Goal: Task Accomplishment & Management: Manage account settings

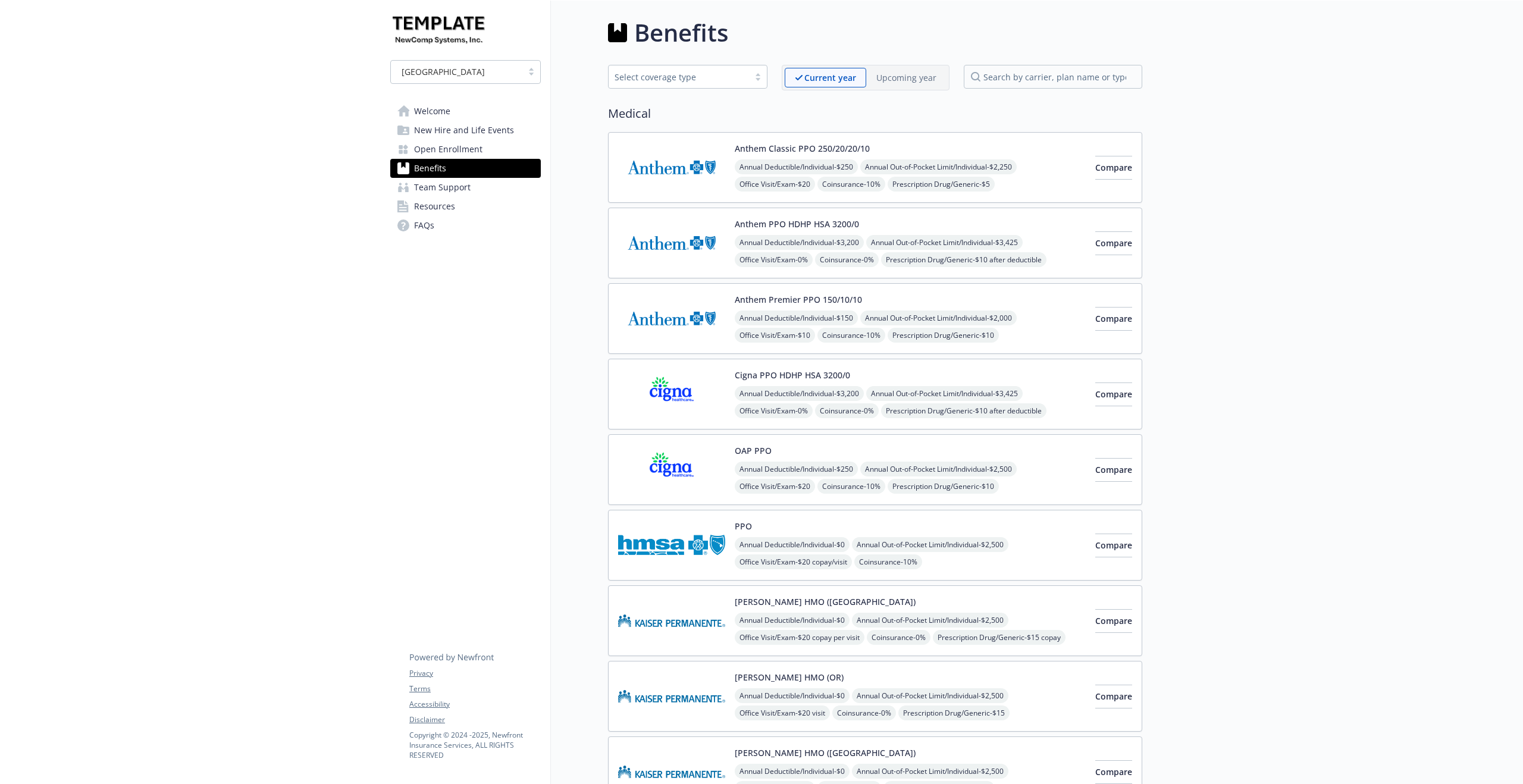
click at [903, 78] on p "Upcoming year" at bounding box center [905, 78] width 60 height 13
click at [820, 77] on p "Current year" at bounding box center [820, 78] width 51 height 13
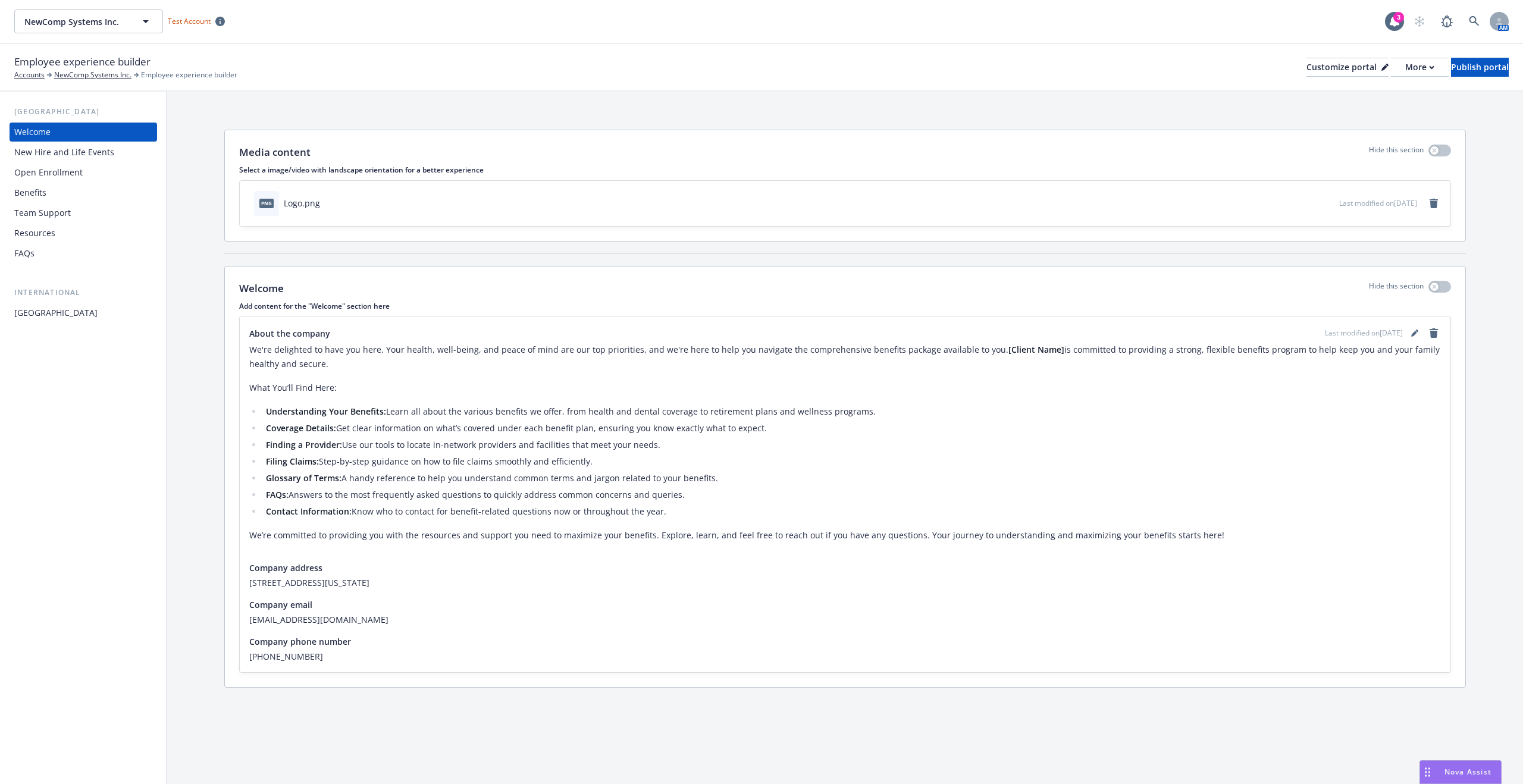
click at [62, 194] on div "Benefits" at bounding box center [84, 192] width 138 height 19
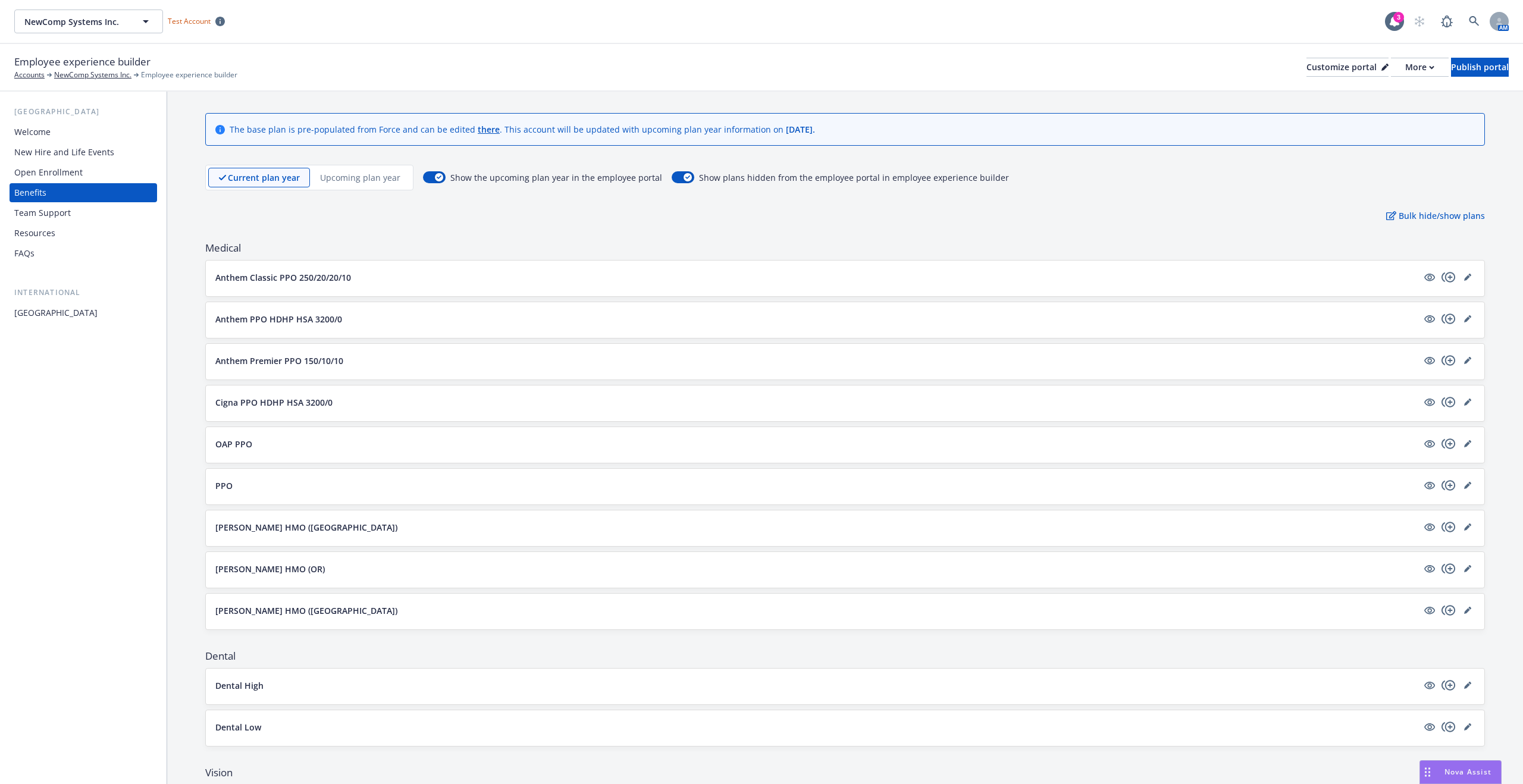
scroll to position [21, 0]
click at [384, 175] on p "Upcoming plan year" at bounding box center [359, 174] width 80 height 13
click at [257, 175] on p "Current plan year" at bounding box center [253, 174] width 71 height 13
click at [365, 170] on p "Upcoming plan year" at bounding box center [359, 174] width 80 height 13
click at [1412, 210] on p "Bulk hide/show plans" at bounding box center [1435, 211] width 98 height 13
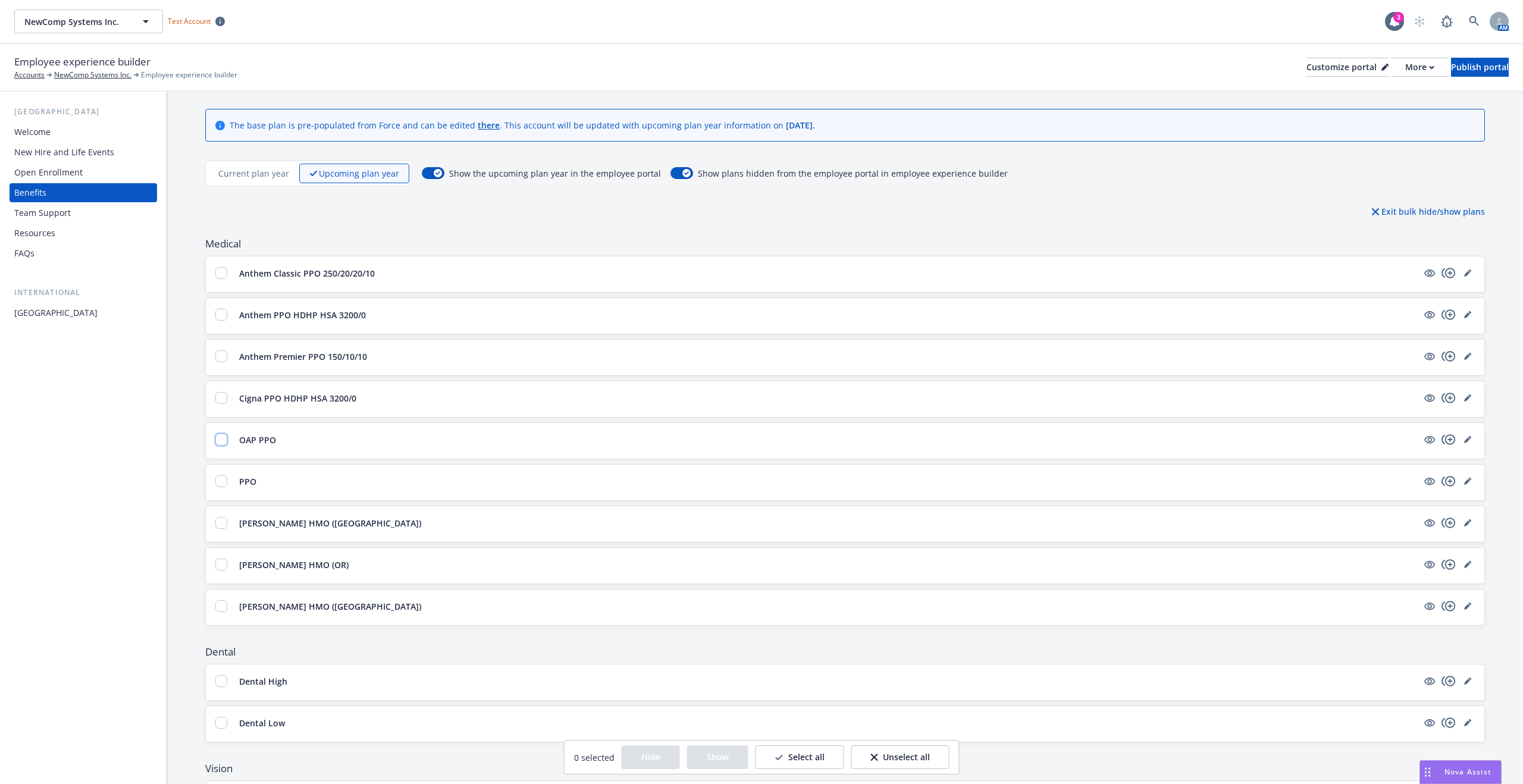
click at [220, 437] on input "checkbox" at bounding box center [221, 439] width 12 height 12
checkbox input "true"
click at [219, 481] on input "checkbox" at bounding box center [221, 481] width 12 height 12
checkbox input "true"
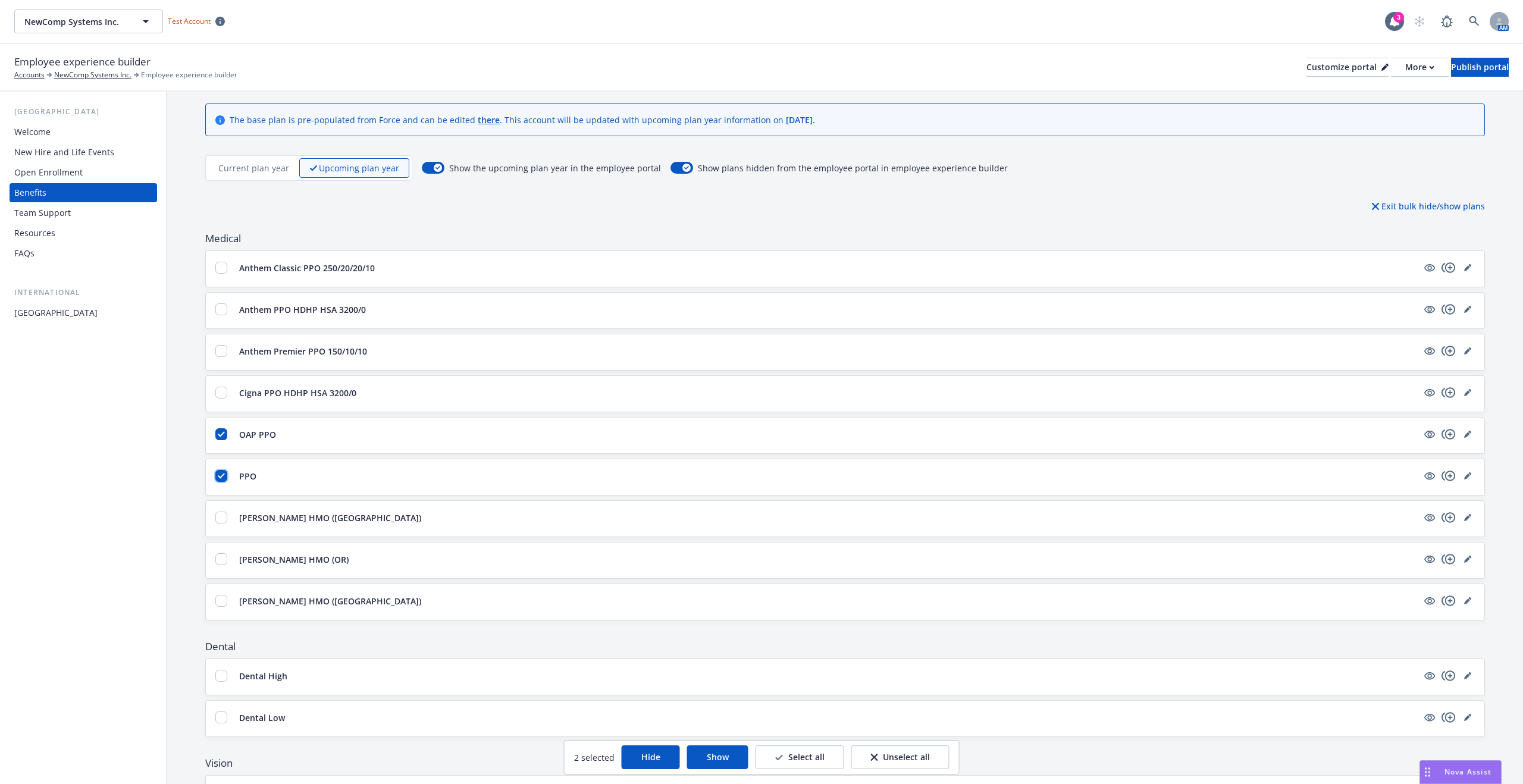
scroll to position [20, 0]
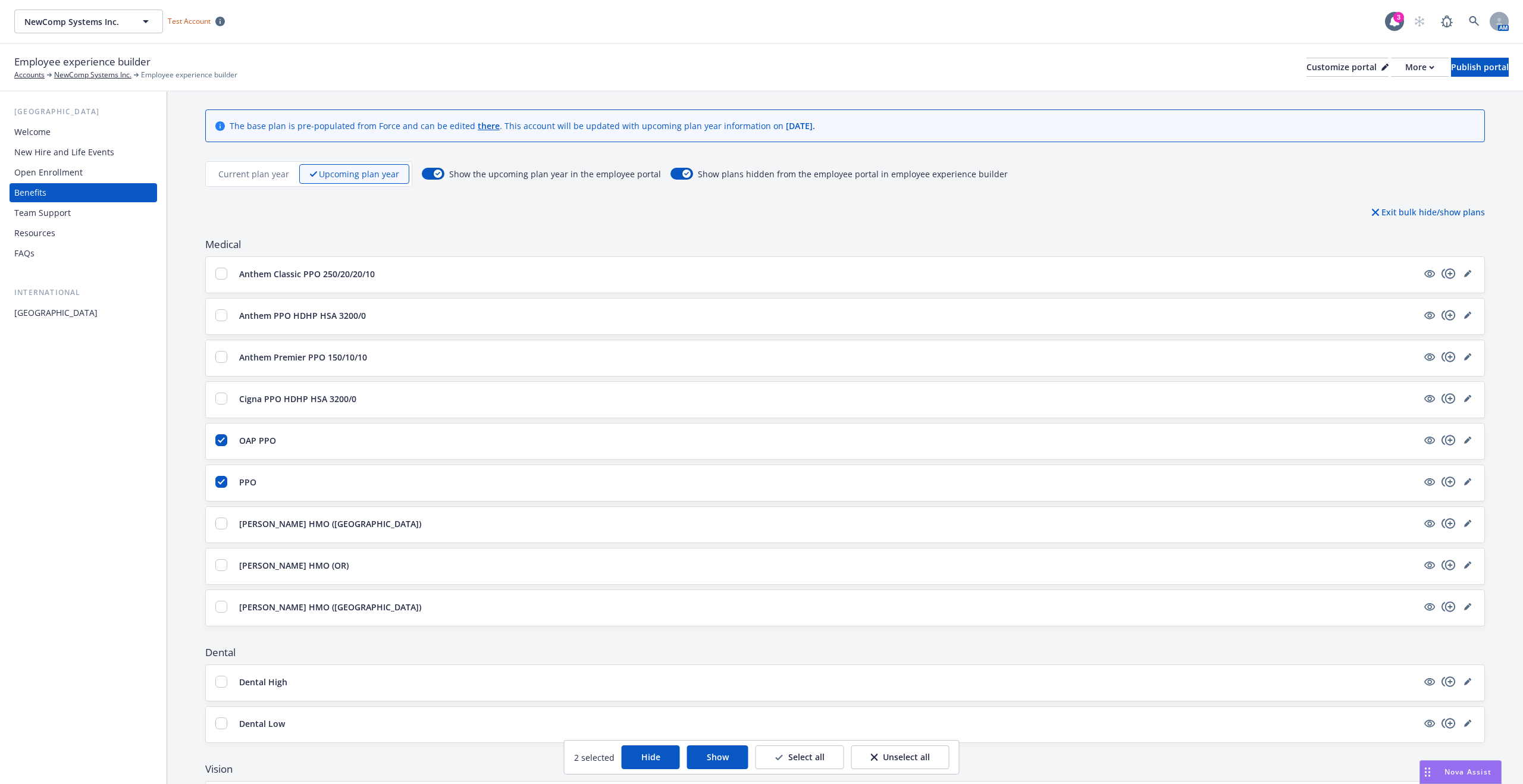
click at [261, 171] on p "Current plan year" at bounding box center [253, 174] width 71 height 13
click at [259, 175] on p "Current plan year" at bounding box center [253, 174] width 71 height 13
click at [223, 437] on input "checkbox" at bounding box center [221, 439] width 12 height 12
checkbox input "false"
click at [219, 480] on input "checkbox" at bounding box center [221, 482] width 12 height 12
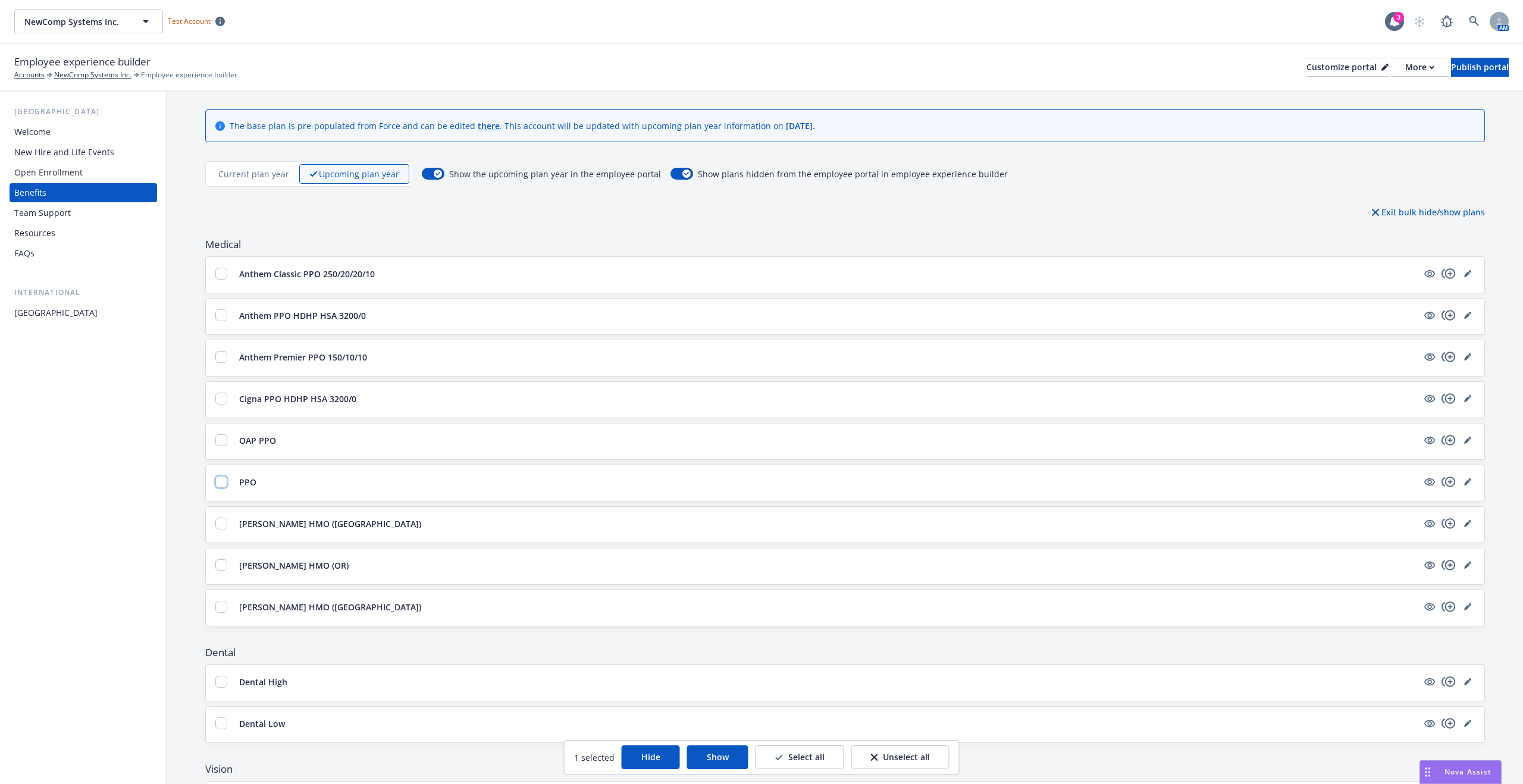
checkbox input "false"
click at [343, 216] on div "Exit bulk hide/show plans" at bounding box center [845, 212] width 1279 height 13
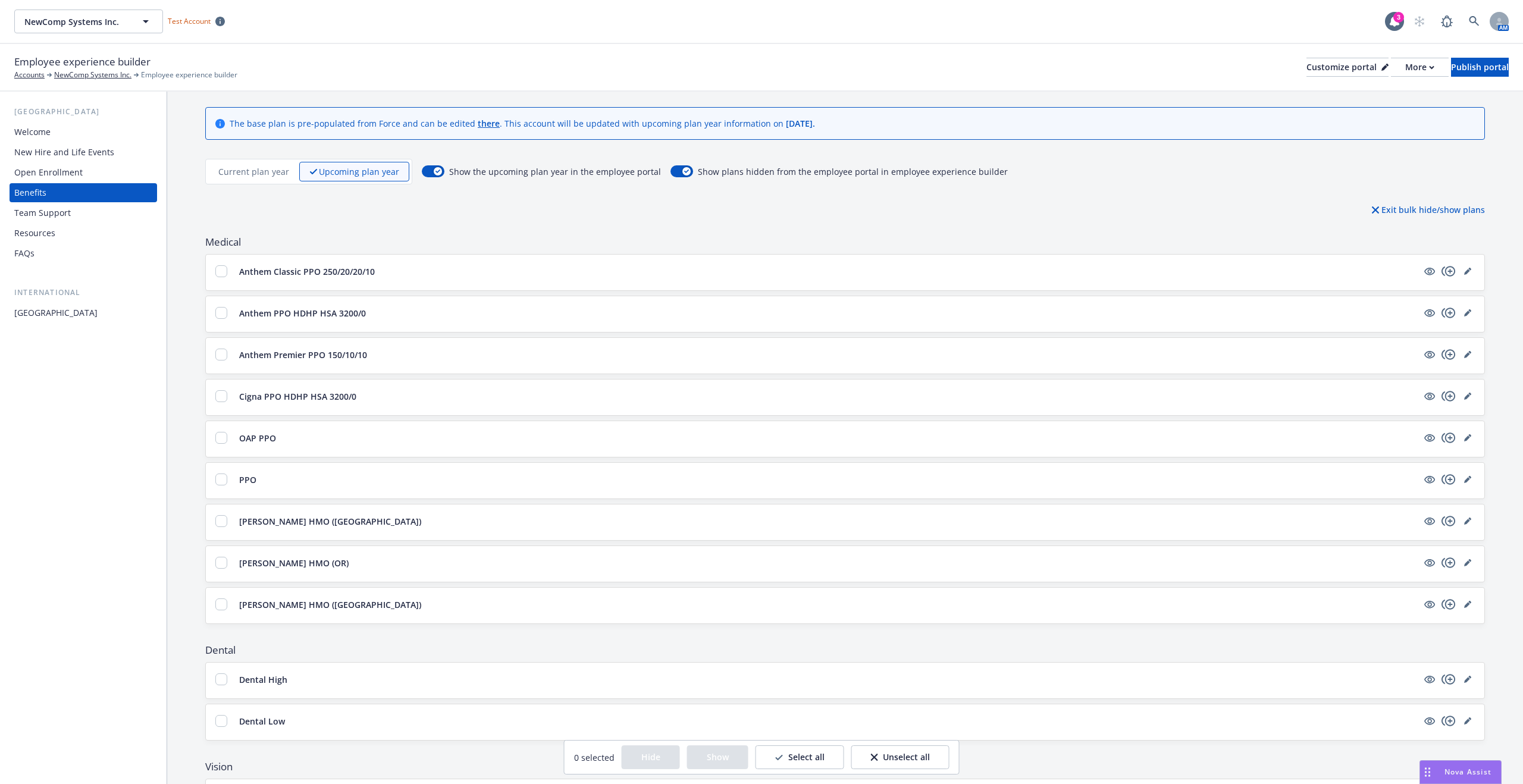
scroll to position [0, 0]
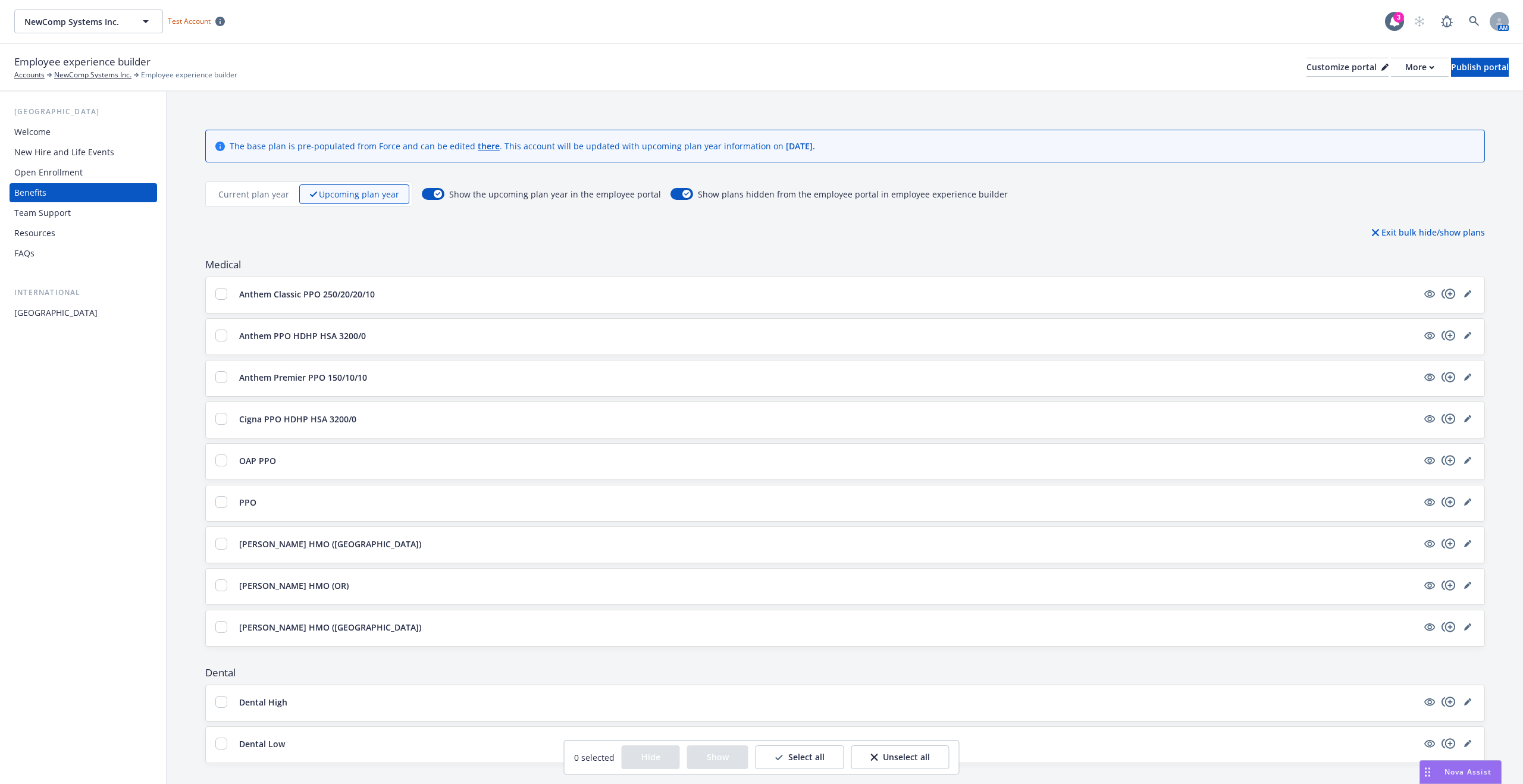
click at [57, 170] on div "Open Enrollment" at bounding box center [49, 172] width 68 height 19
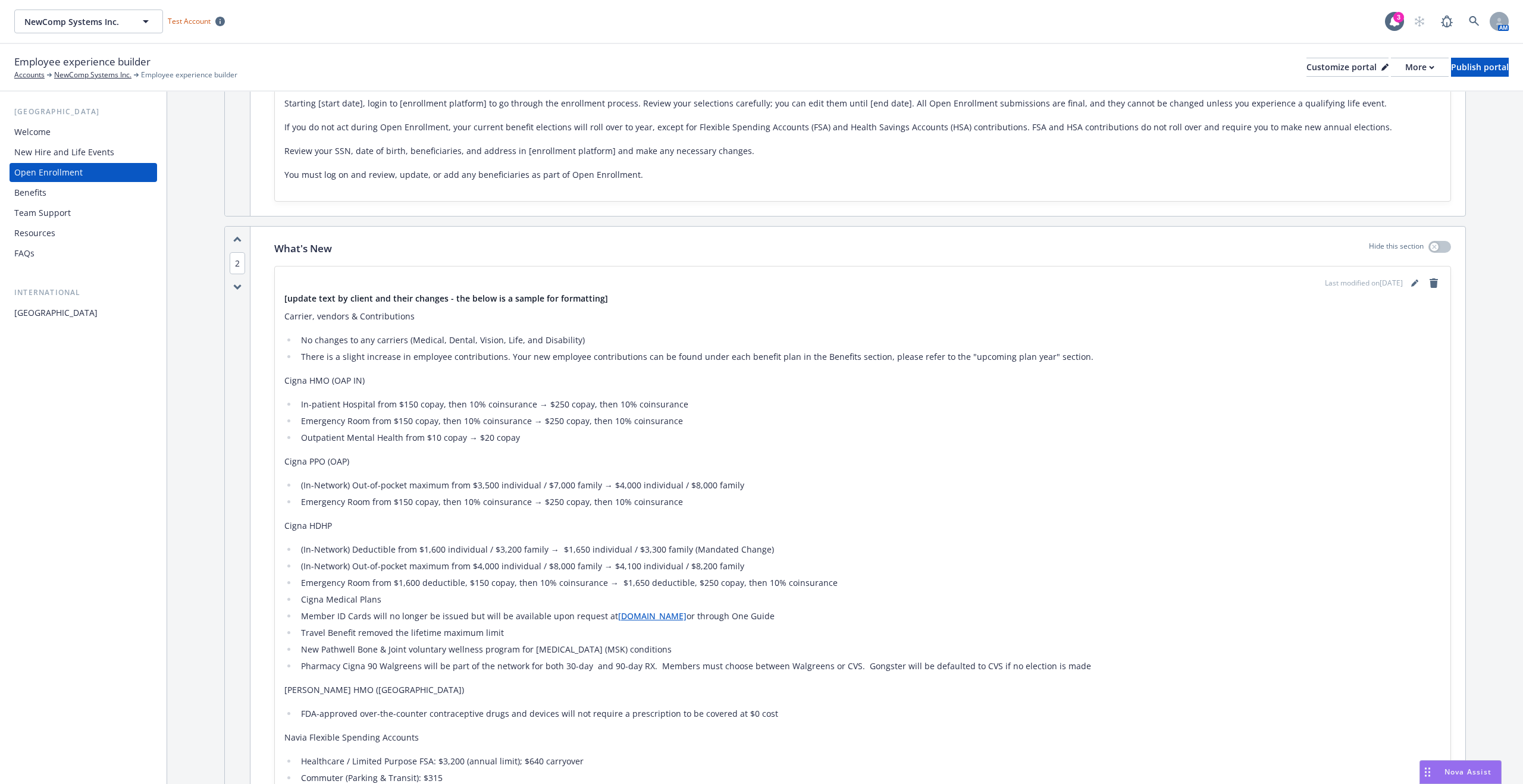
scroll to position [272, 0]
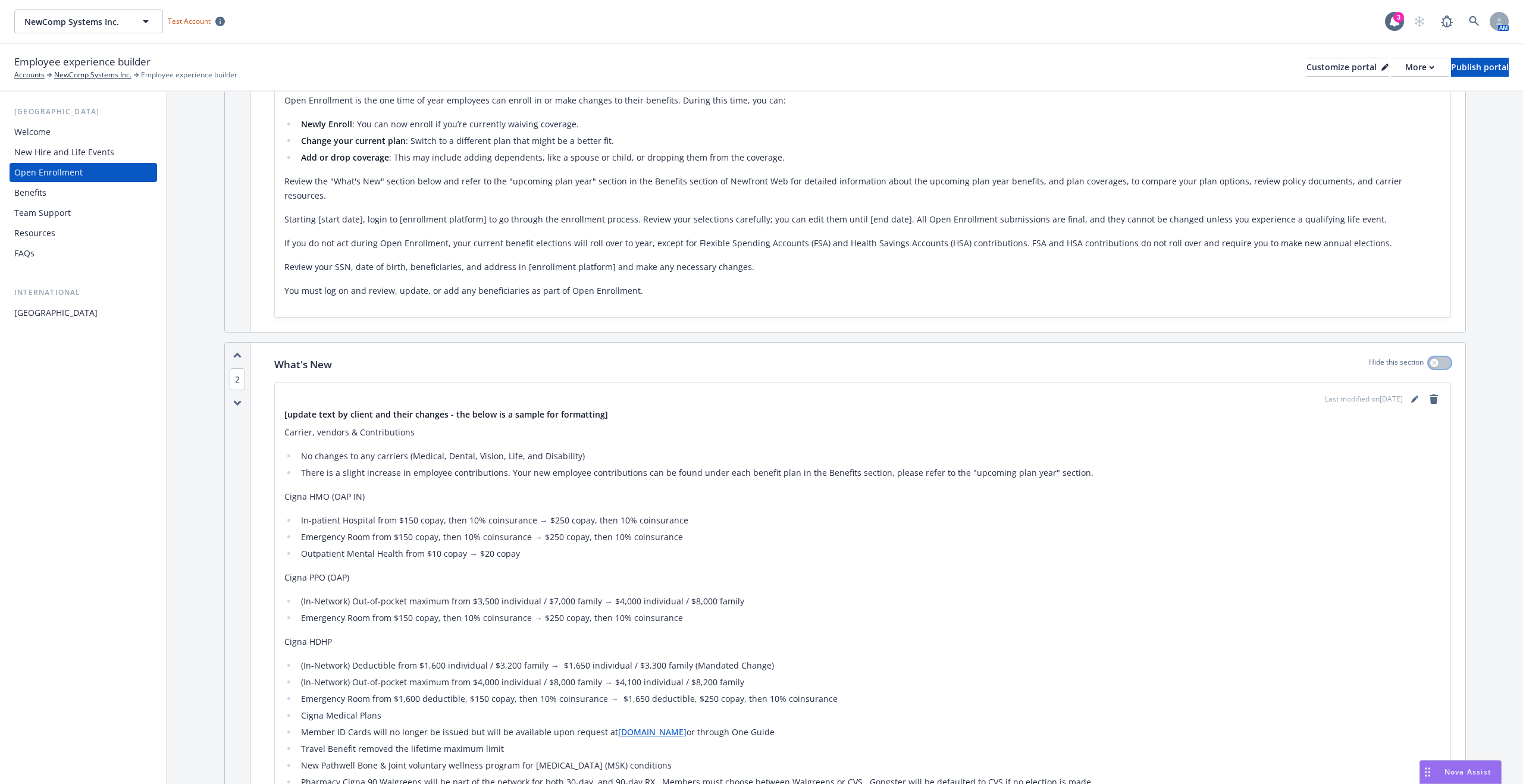
click at [1432, 360] on icon "button" at bounding box center [1434, 362] width 5 height 5
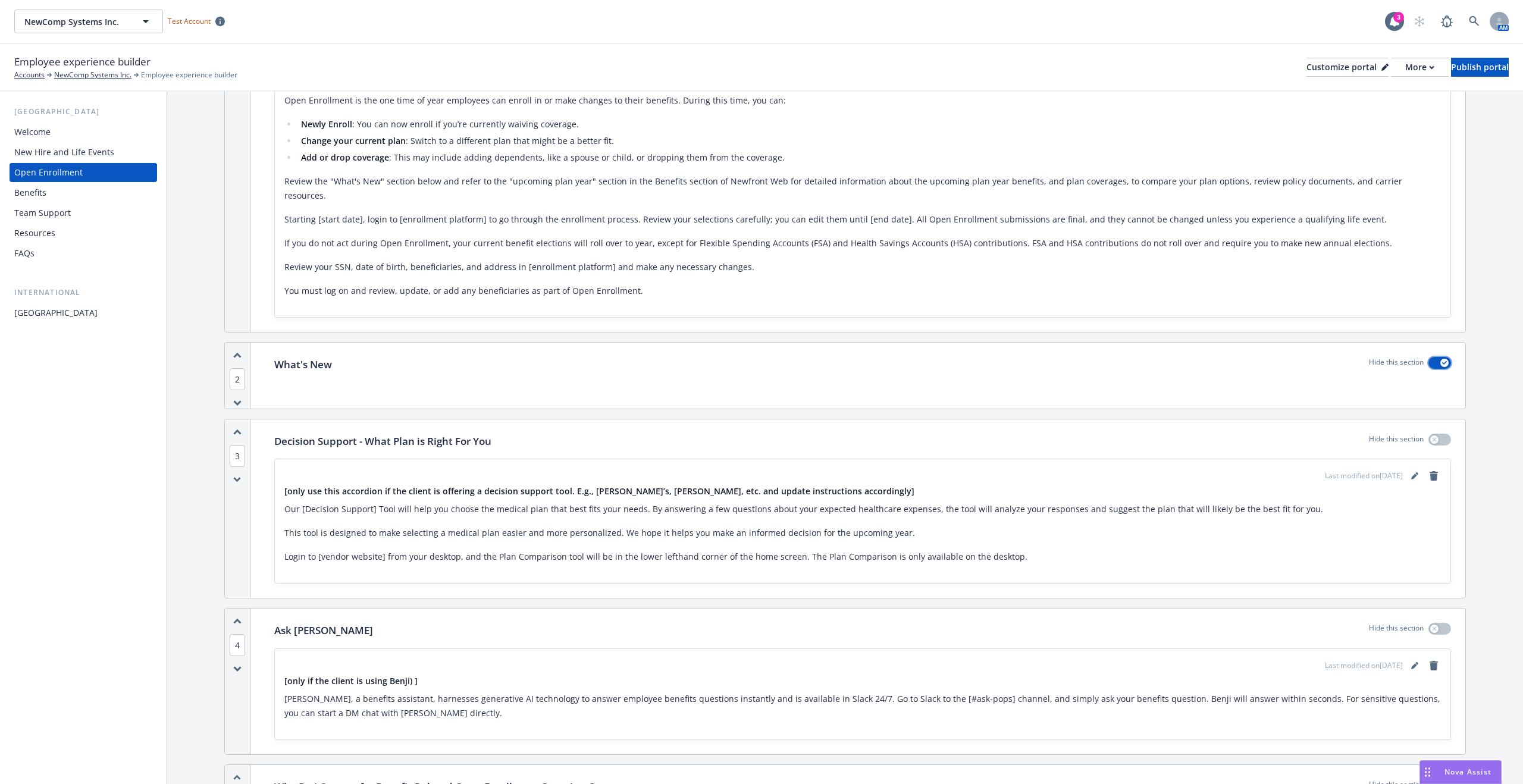
click at [1428, 357] on button "button" at bounding box center [1439, 362] width 23 height 12
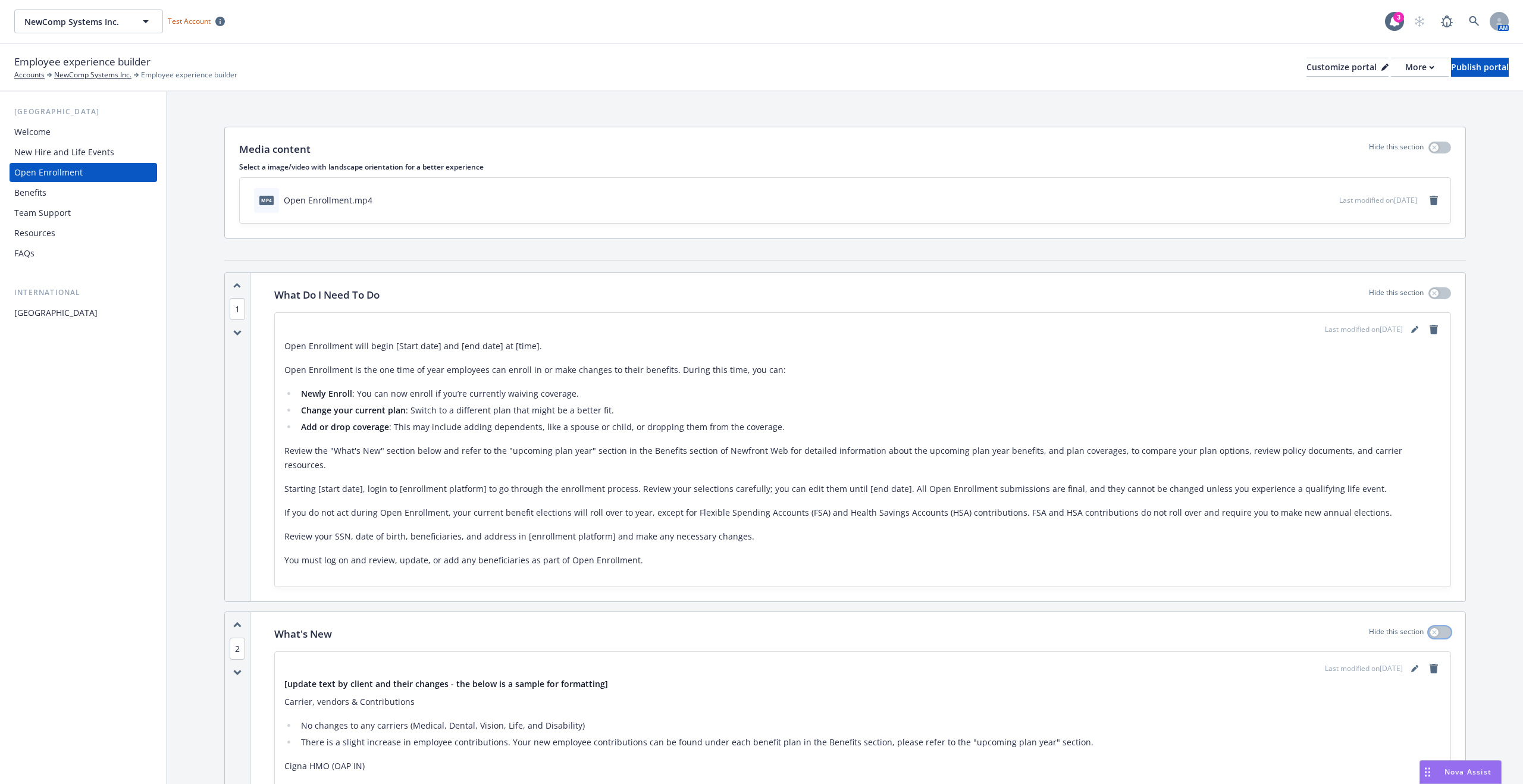
scroll to position [0, 0]
click at [1306, 68] on div "Customize portal" at bounding box center [1347, 66] width 82 height 17
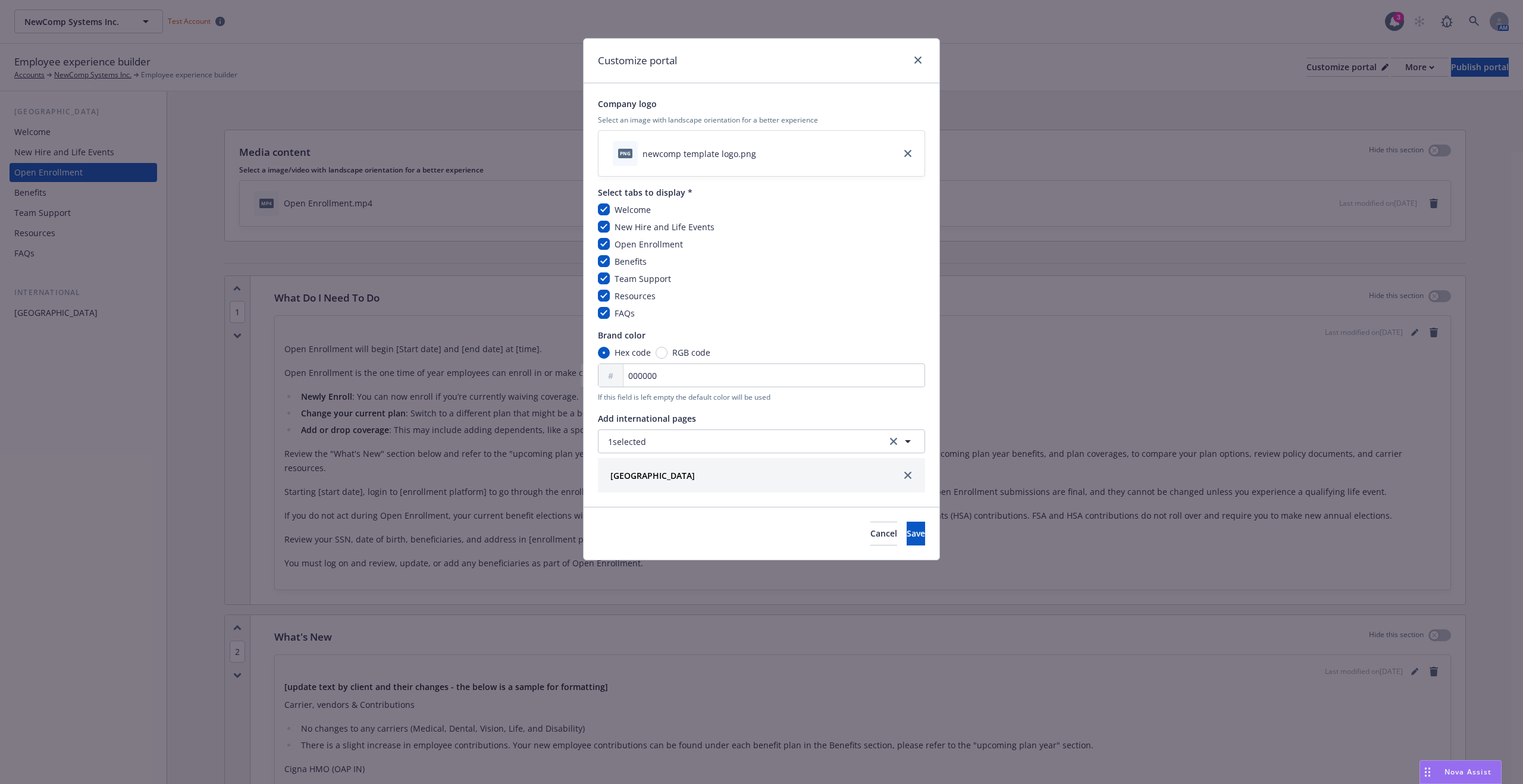
click at [608, 244] on div "Open Enrollment" at bounding box center [761, 244] width 327 height 13
click at [603, 243] on input "checkbox" at bounding box center [603, 244] width 12 height 12
click at [604, 245] on input "checkbox" at bounding box center [603, 244] width 12 height 12
checkbox input "true"
click at [870, 529] on button "Cancel" at bounding box center [883, 534] width 27 height 24
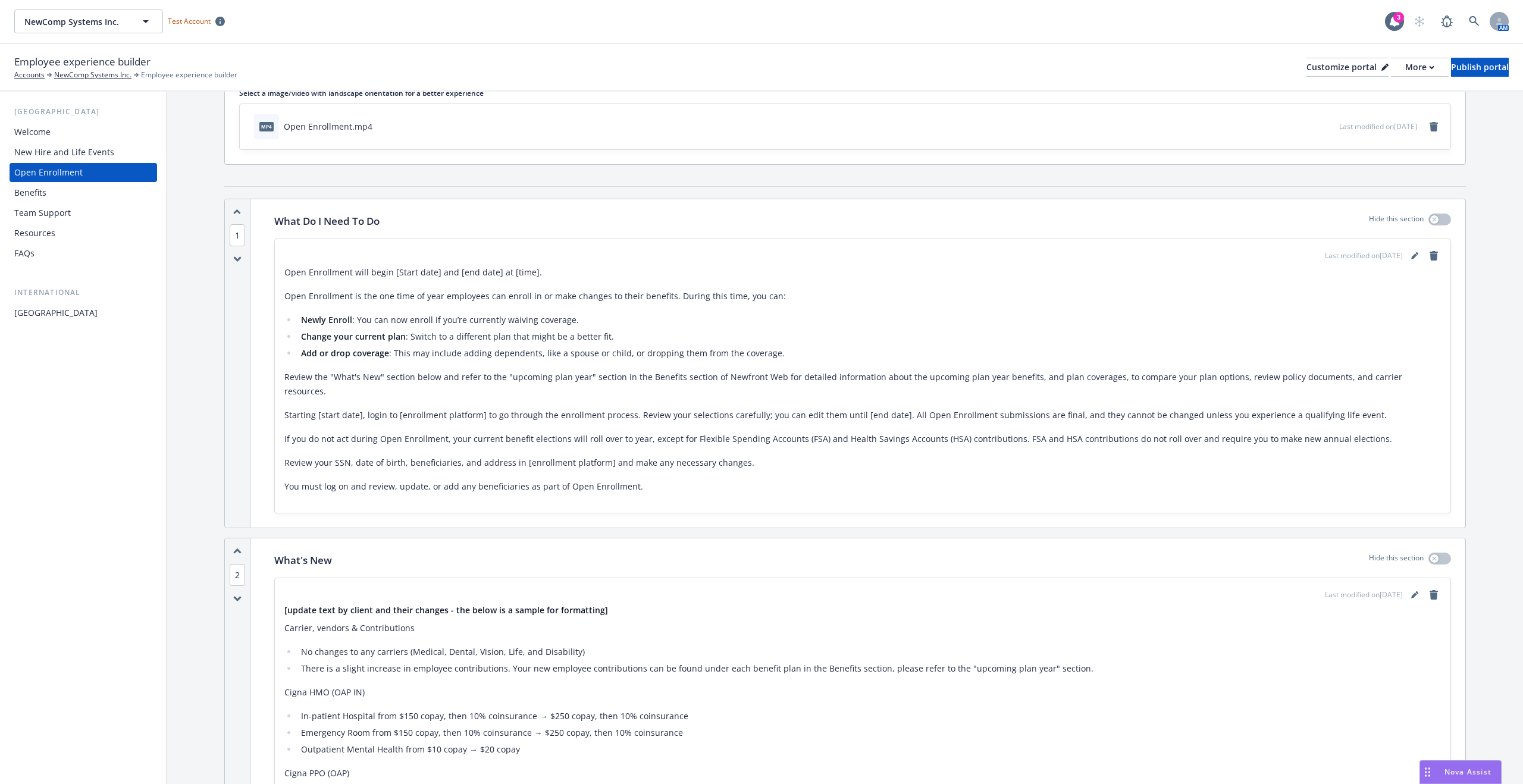
scroll to position [165, 0]
